Goal: Communication & Community: Participate in discussion

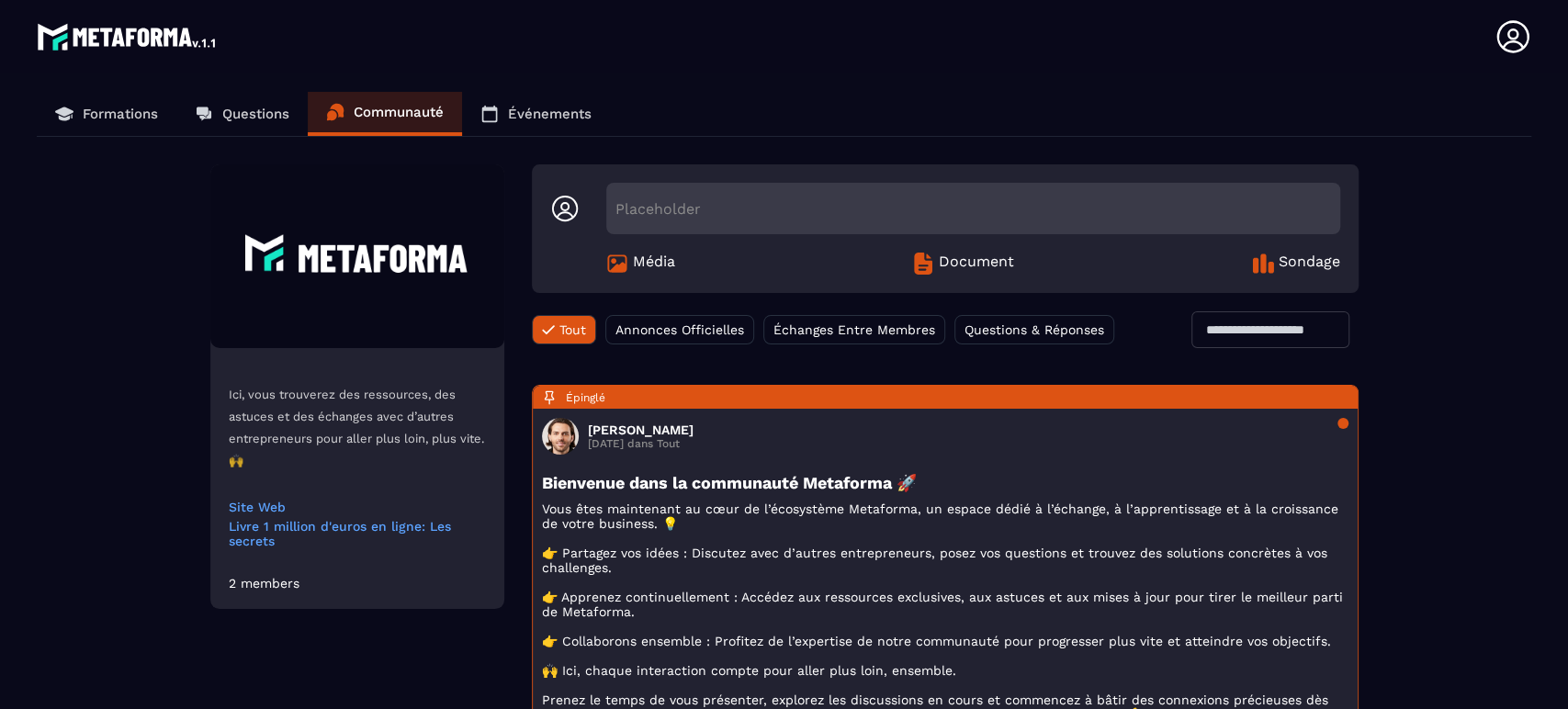
click at [645, 260] on span "Média" at bounding box center [653, 264] width 42 height 22
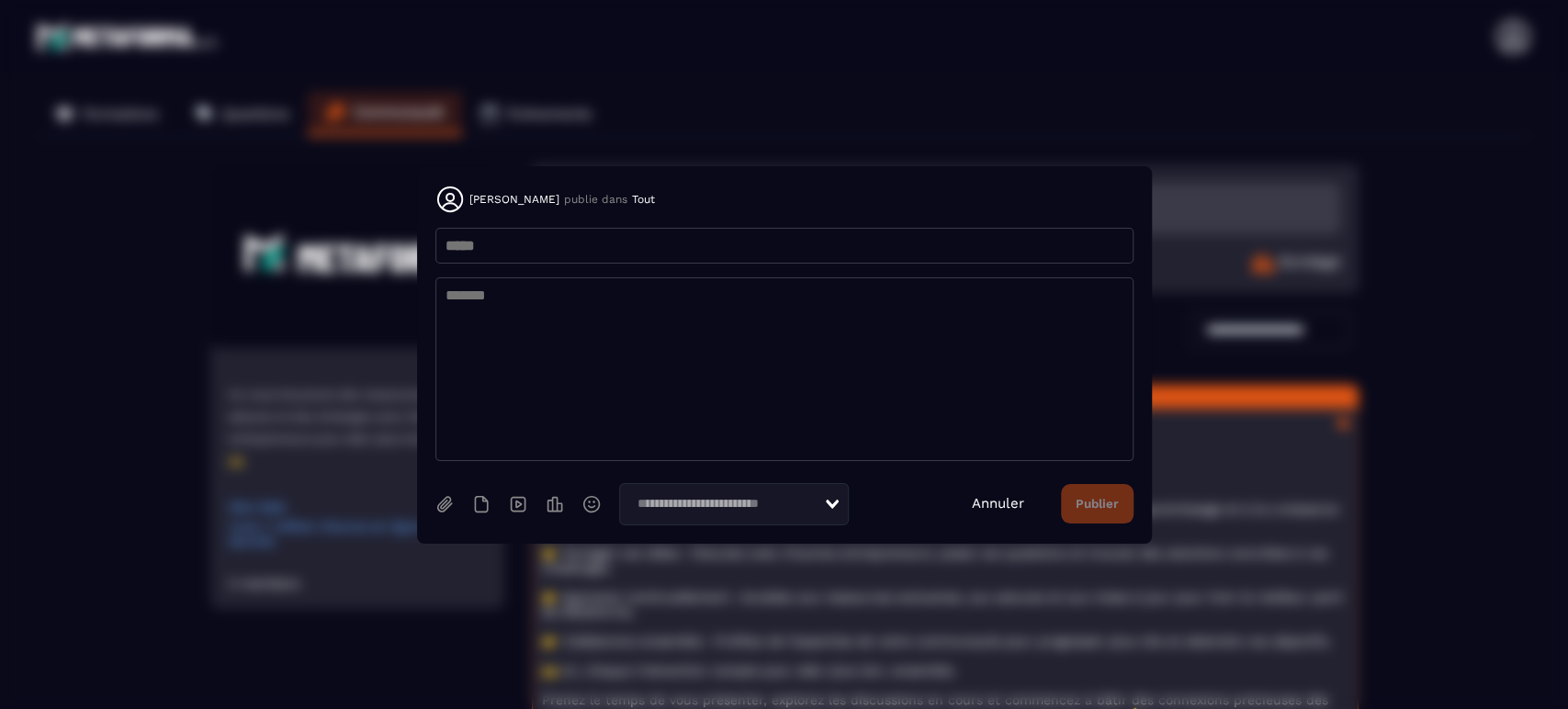
click at [641, 243] on input "Modal window" at bounding box center [784, 245] width 698 height 35
type input "*"
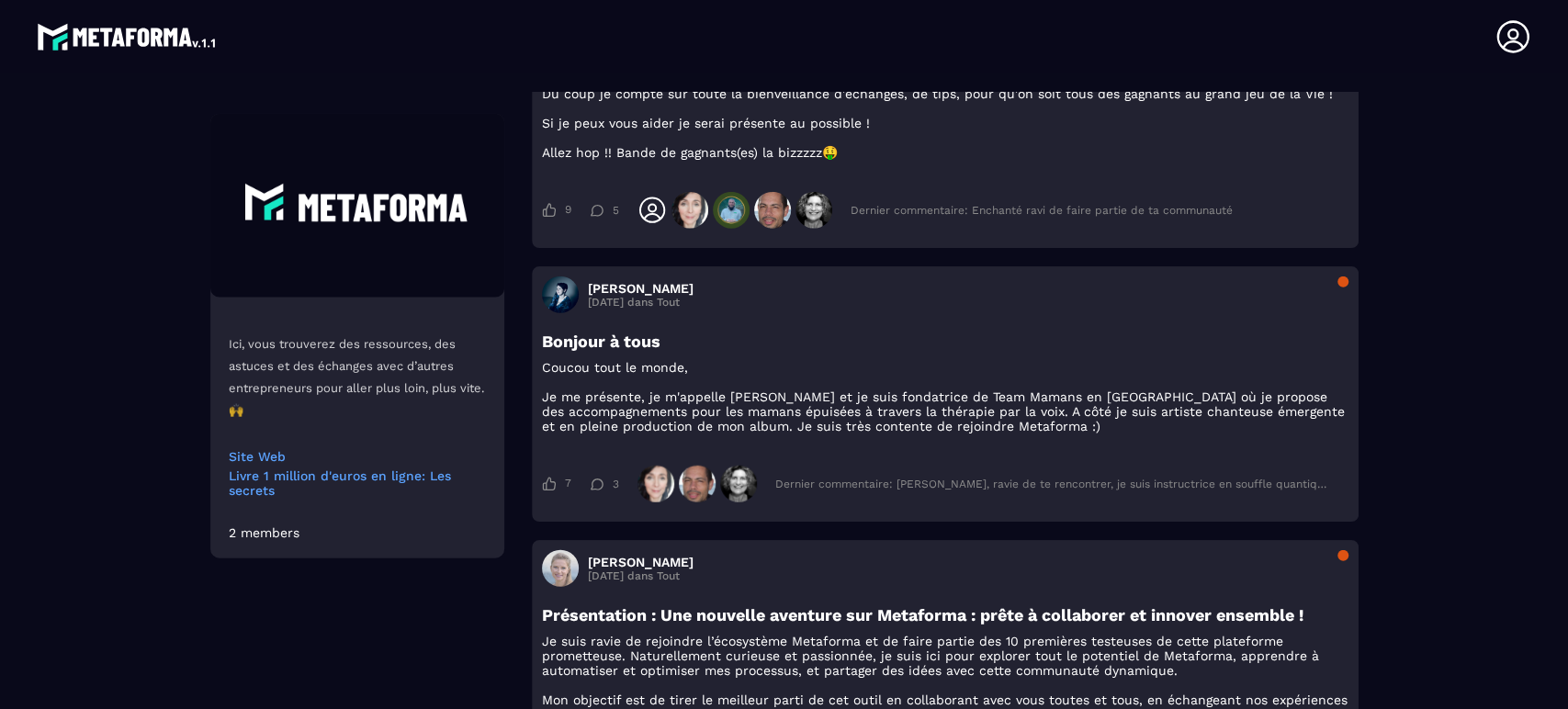
scroll to position [3055, 0]
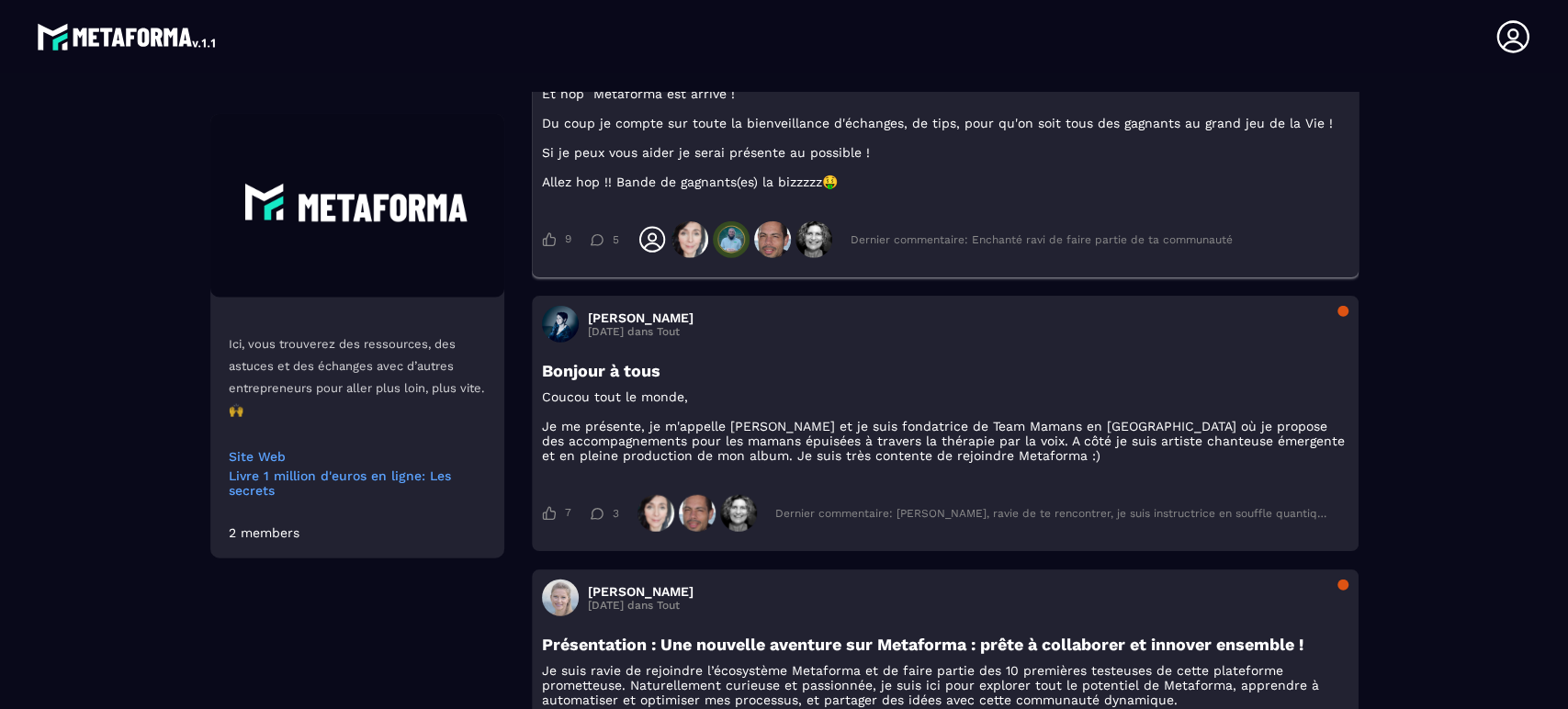
click at [774, 257] on span at bounding box center [772, 239] width 36 height 36
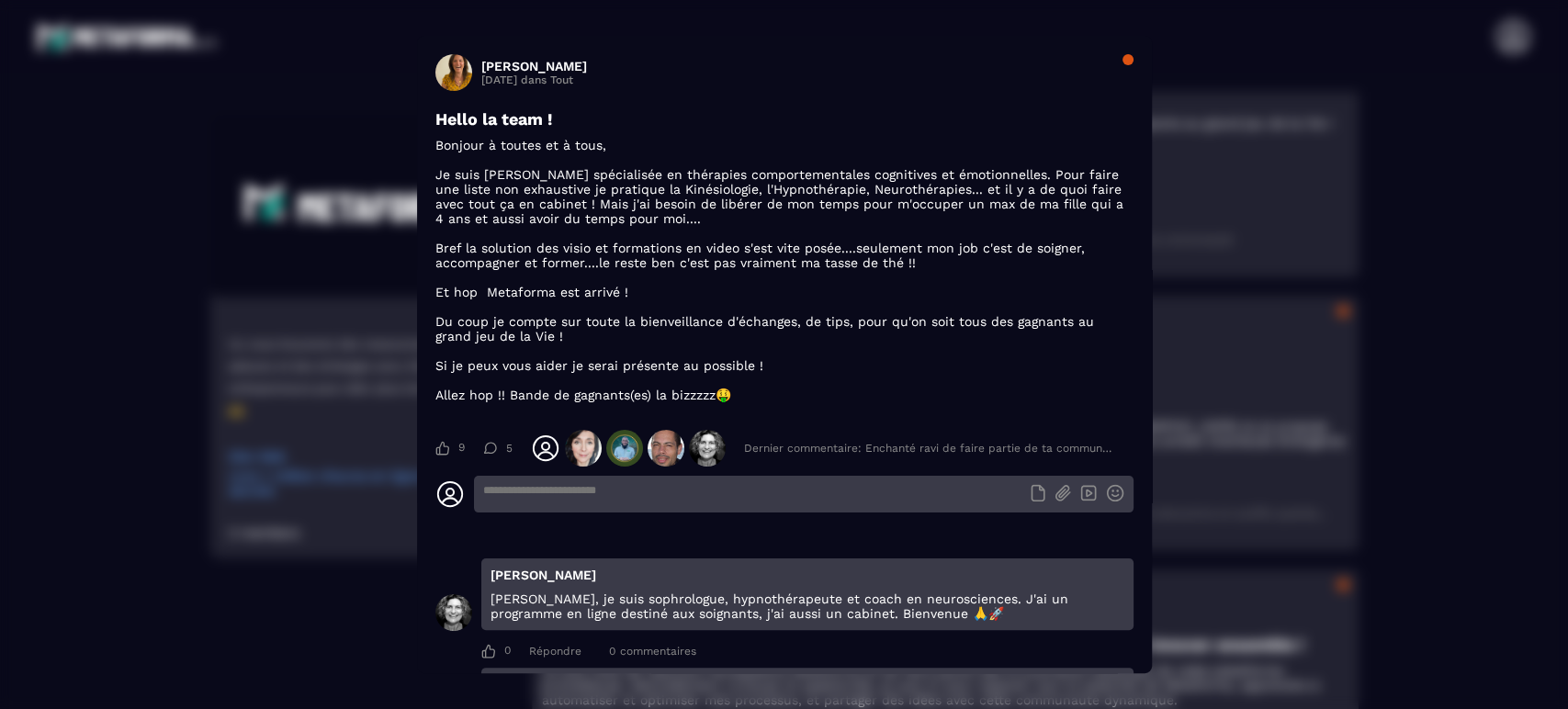
click at [452, 71] on span "Modal window" at bounding box center [453, 72] width 36 height 36
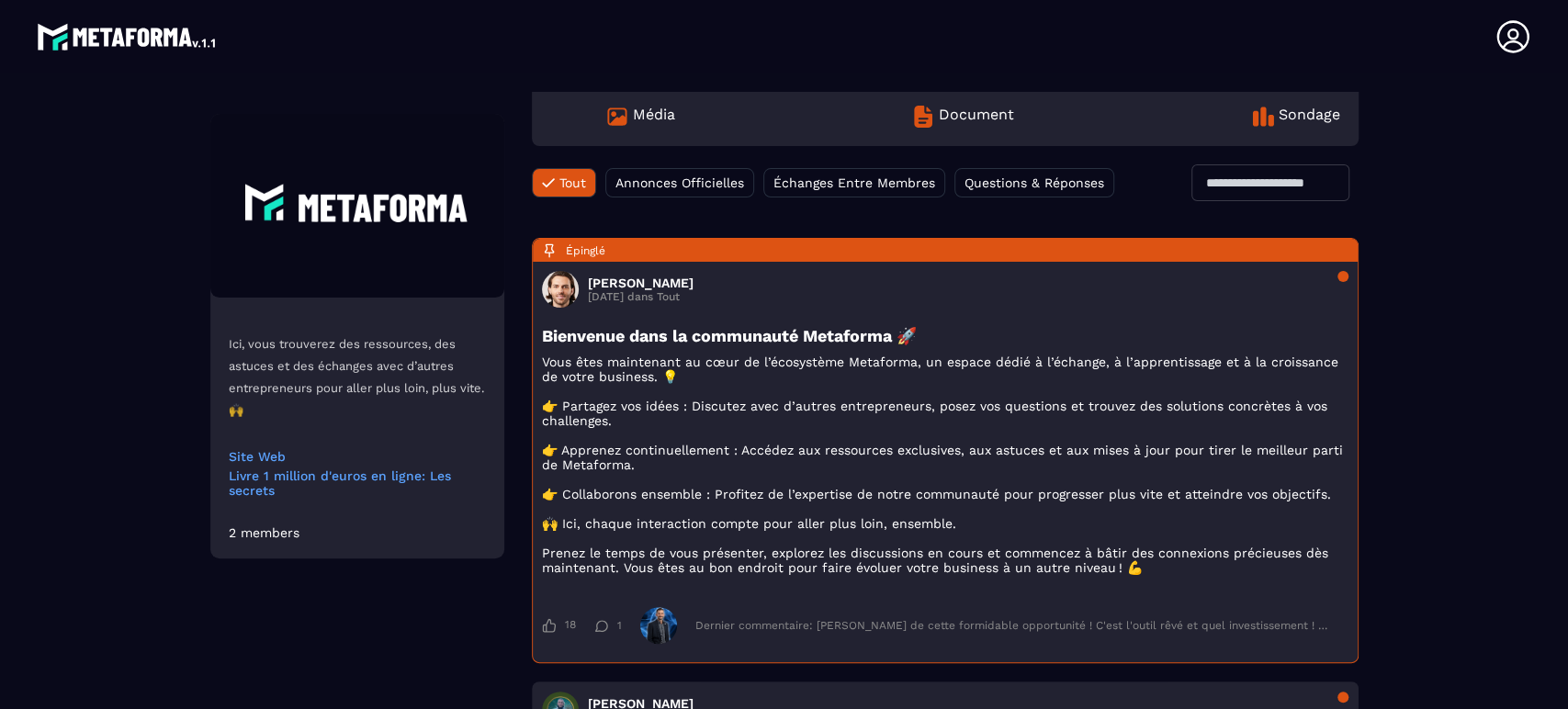
scroll to position [0, 0]
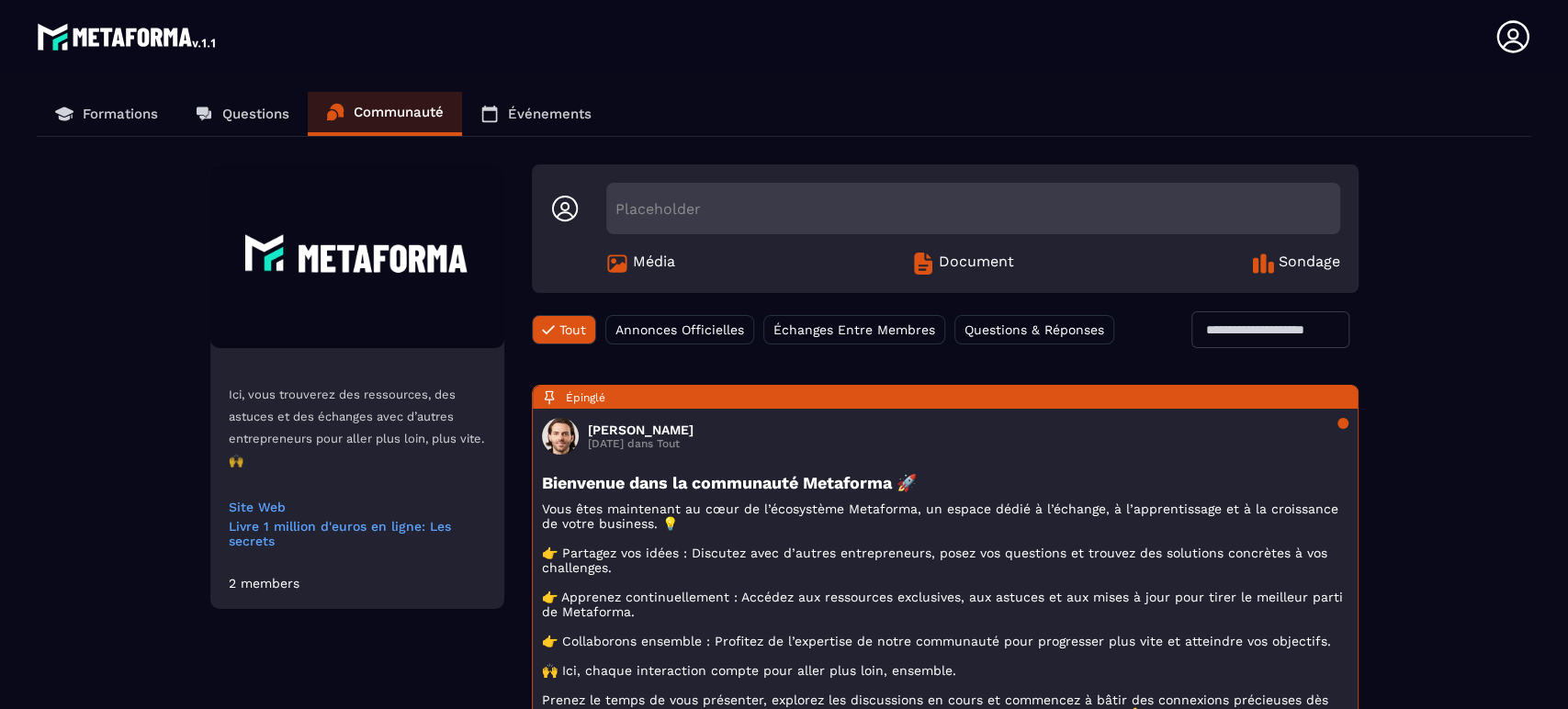
click at [899, 327] on span "Échanges Entre Membres" at bounding box center [854, 329] width 161 height 15
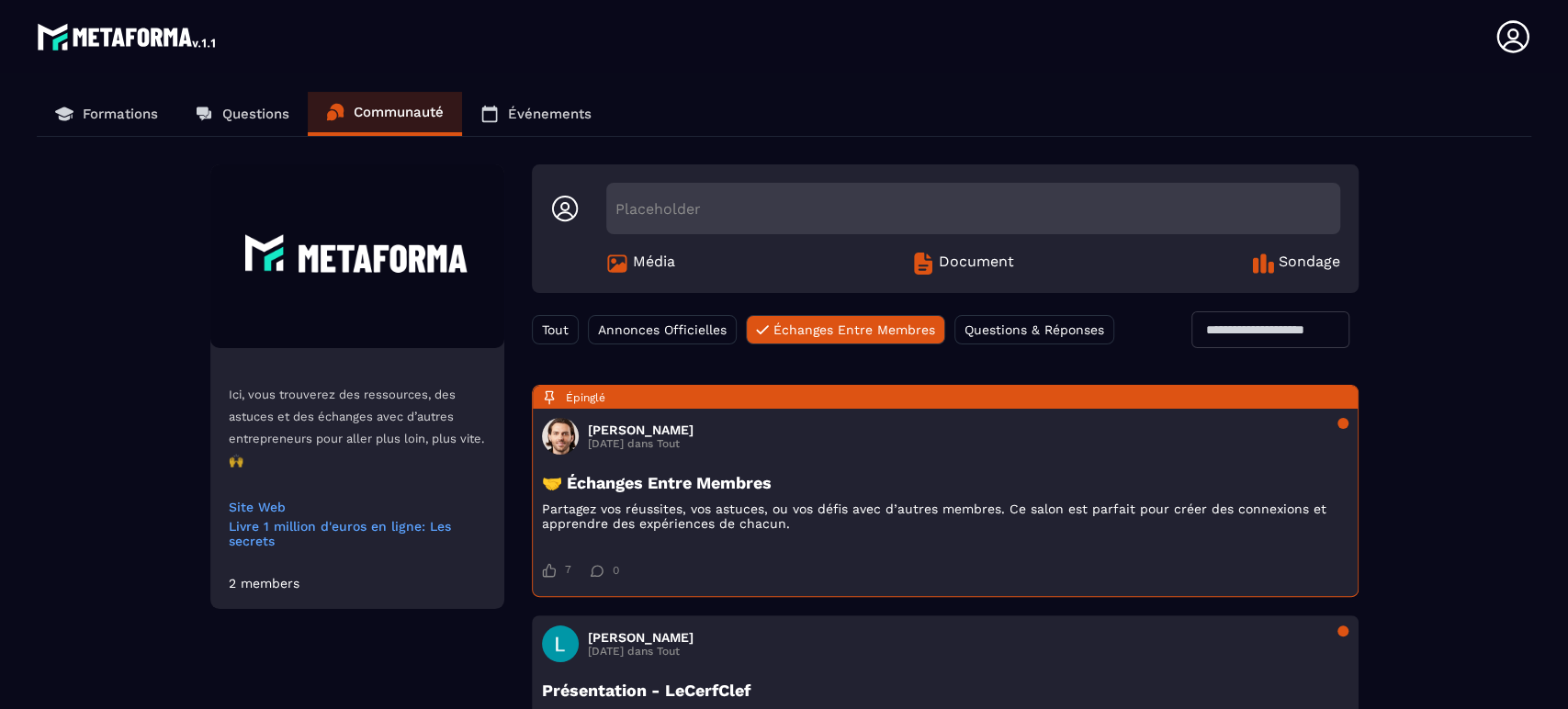
click at [541, 99] on link "Événements" at bounding box center [536, 113] width 147 height 44
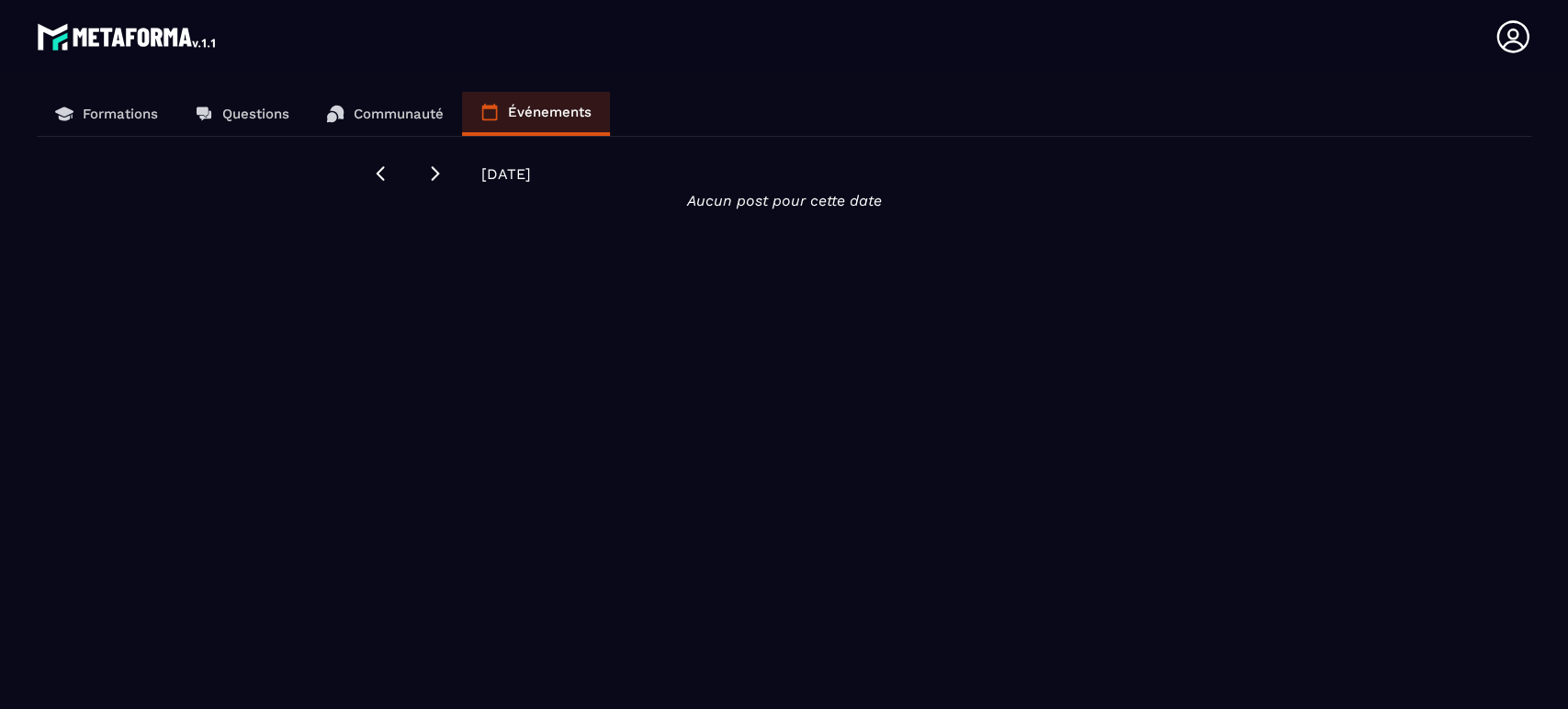
drag, startPoint x: 245, startPoint y: 106, endPoint x: 231, endPoint y: 106, distance: 14.0
click at [244, 106] on p "Questions" at bounding box center [256, 114] width 67 height 17
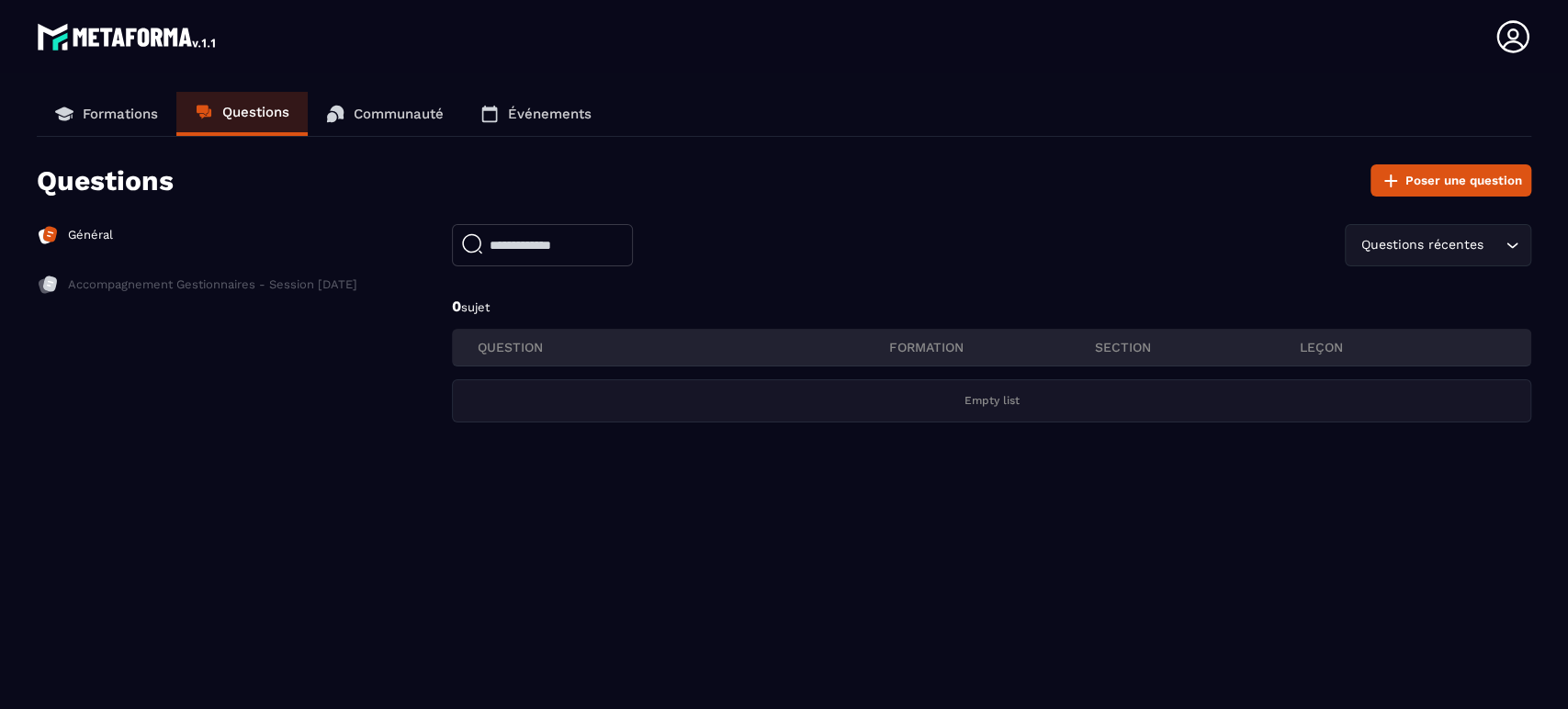
click at [124, 116] on p "Formations" at bounding box center [120, 114] width 76 height 17
